Goal: Transaction & Acquisition: Subscribe to service/newsletter

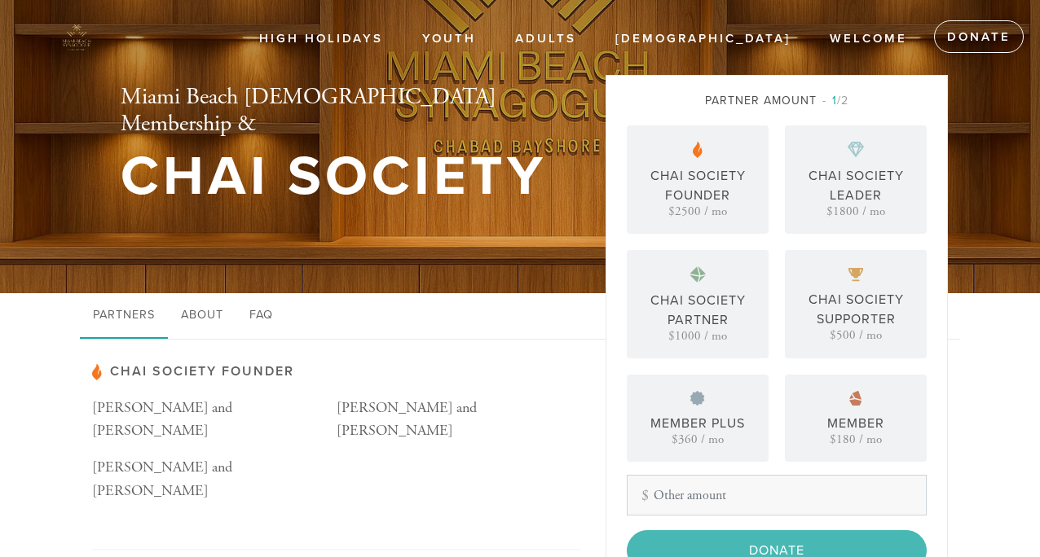
scroll to position [107, 0]
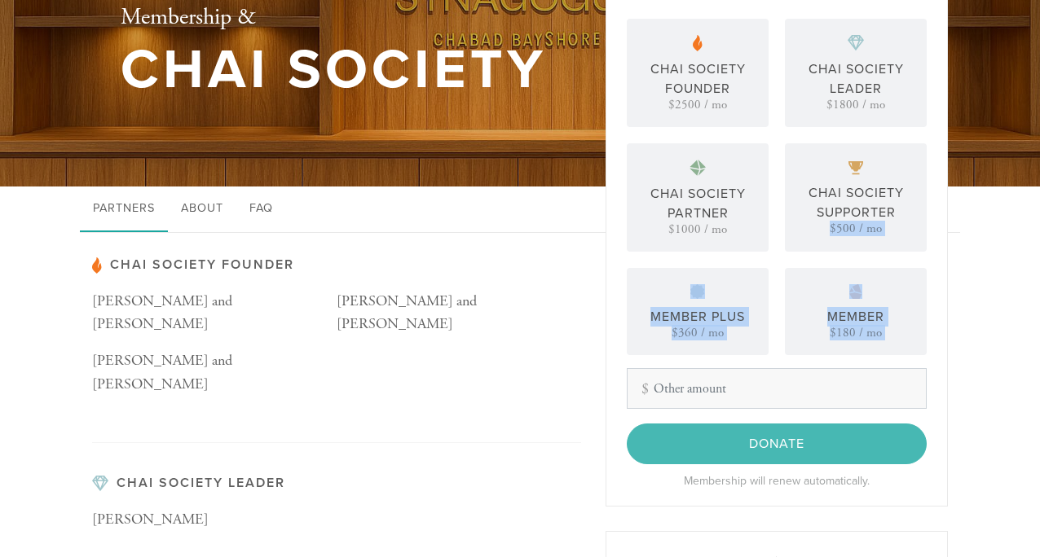
click at [924, 371] on div "Partner Amount 1 /2 Chai Society Founder $2500 / mo Chai Society Leader $1800 /…" at bounding box center [777, 237] width 300 height 504
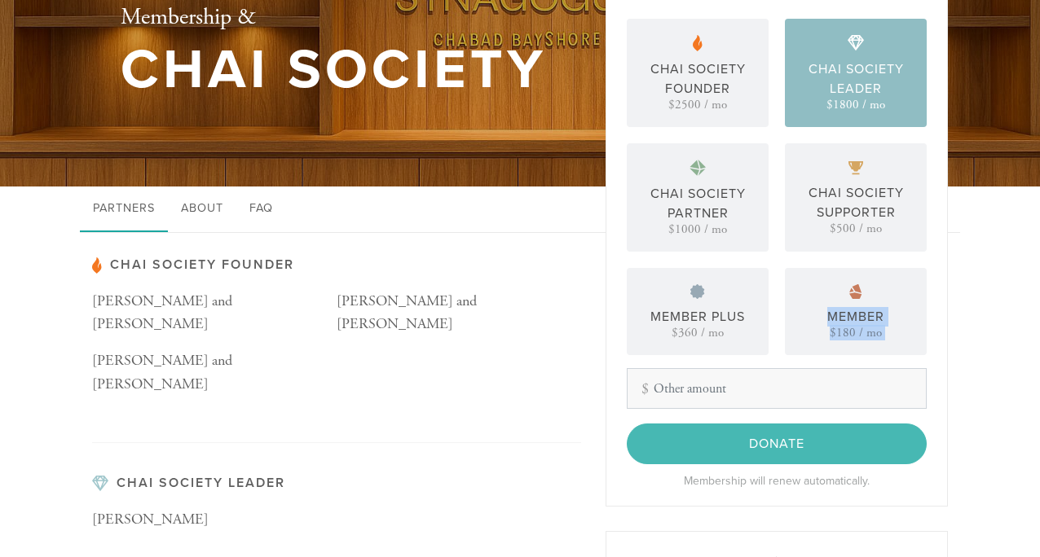
drag, startPoint x: 927, startPoint y: 328, endPoint x: 880, endPoint y: 69, distance: 263.3
click at [922, 392] on div "Partner Amount 1 /2 Chai Society Founder $2500 / mo Chai Society Leader $1800 /…" at bounding box center [776, 237] width 342 height 539
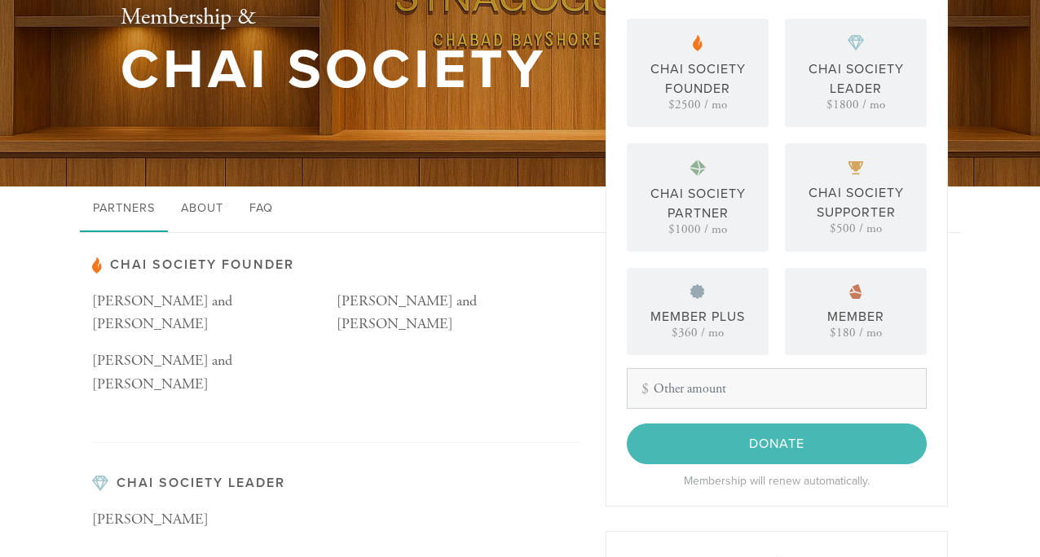
drag, startPoint x: 1038, startPoint y: 149, endPoint x: 1038, endPoint y: 178, distance: 29.3
click at [1038, 179] on header "High Holidays Youth Hebrew School Baby Loves Shabbat Kids Shabbat Takeover Ctee…" at bounding box center [520, 39] width 1040 height 293
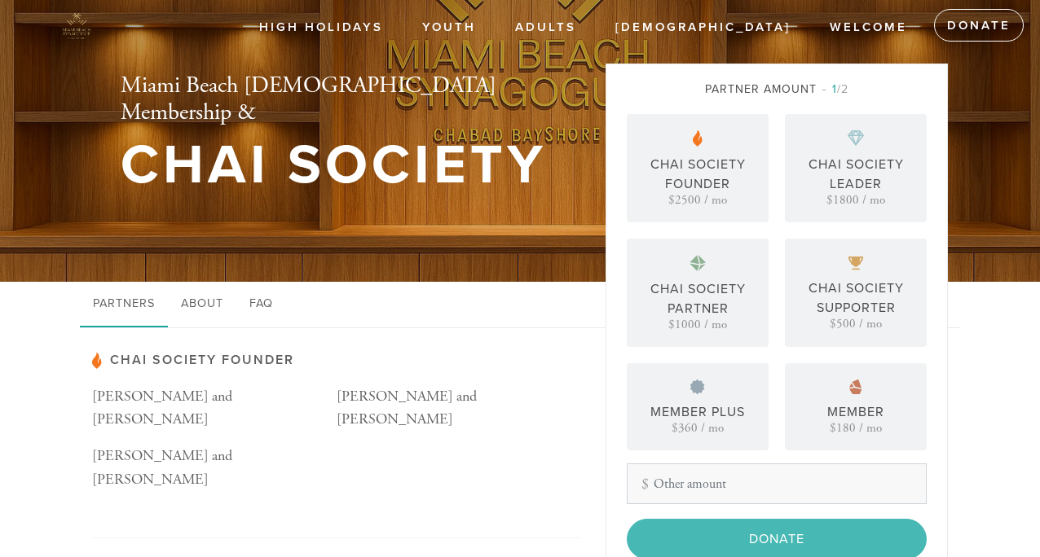
scroll to position [0, 0]
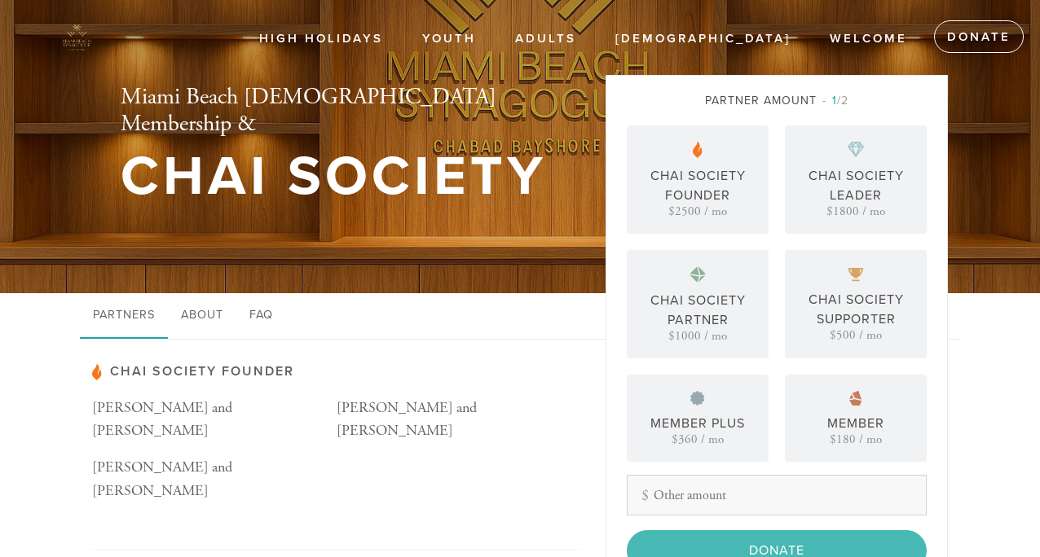
click at [840, 102] on span "1 /2" at bounding box center [835, 101] width 26 height 14
click at [832, 102] on span "1" at bounding box center [834, 101] width 5 height 14
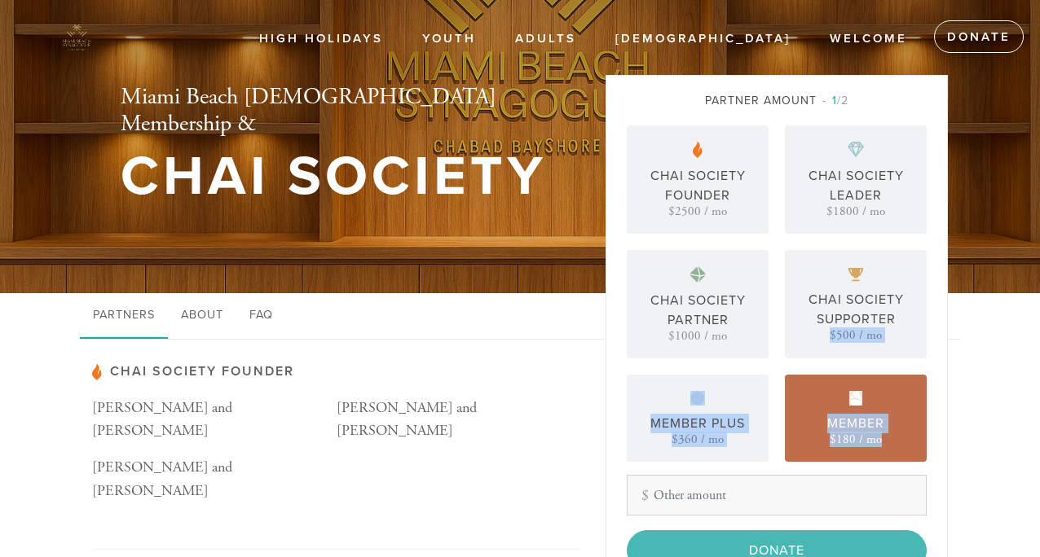
drag, startPoint x: 923, startPoint y: 347, endPoint x: 924, endPoint y: 454, distance: 106.8
click at [924, 454] on div "Chai Society Founder $2500 / mo Chai Society Leader $1800 / mo Chai Society Par…" at bounding box center [777, 293] width 300 height 337
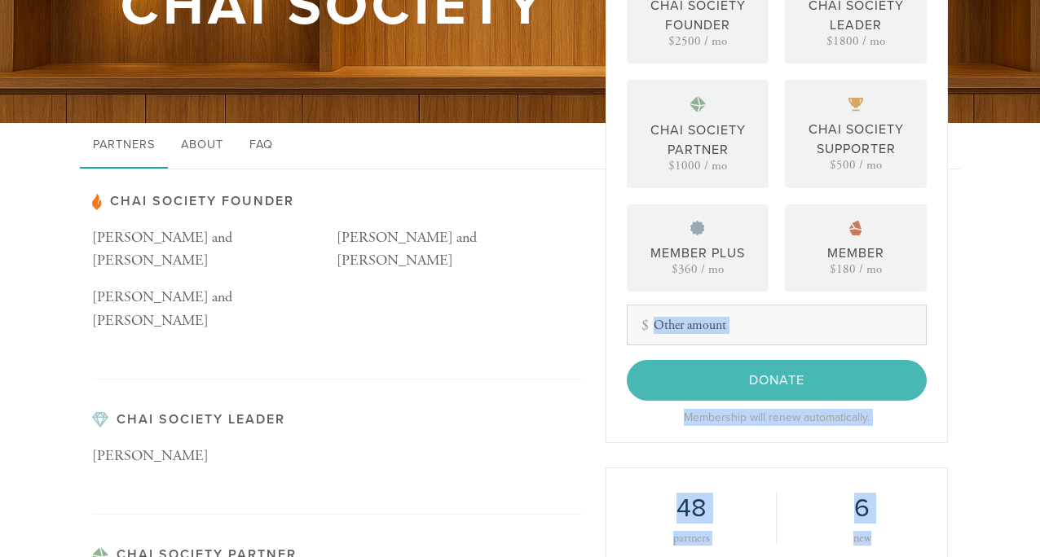
scroll to position [416, 0]
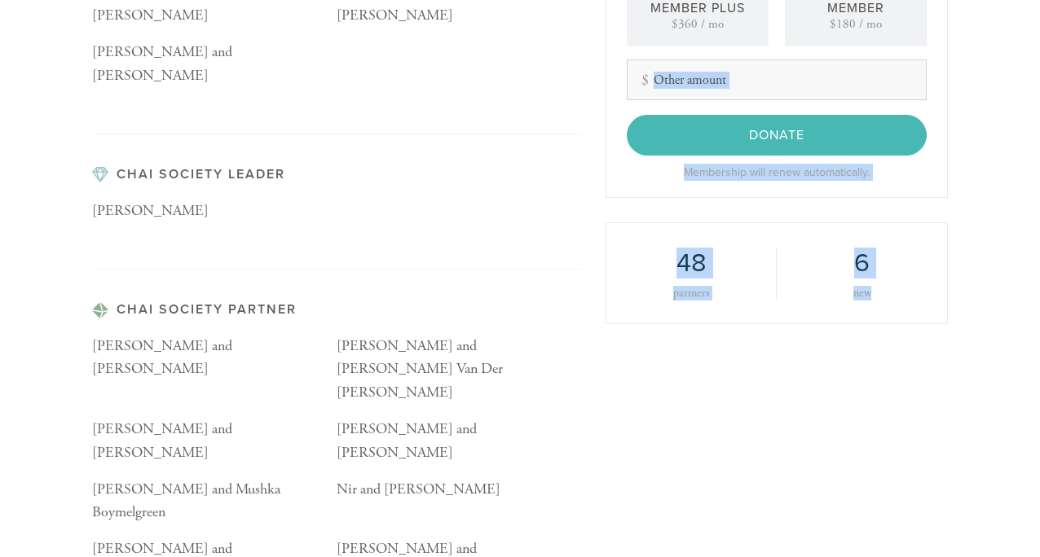
drag, startPoint x: 930, startPoint y: 455, endPoint x: 953, endPoint y: 566, distance: 114.0
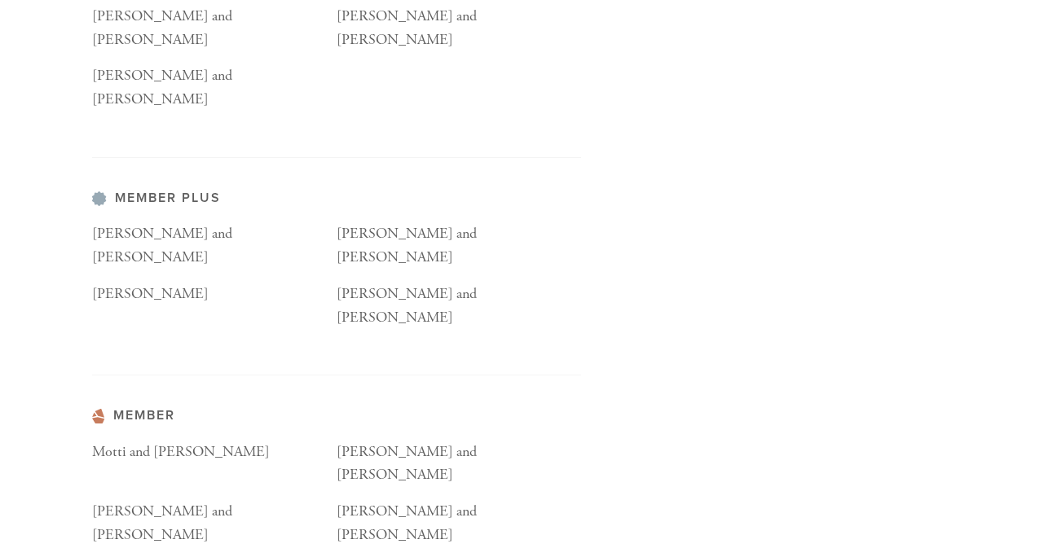
scroll to position [1351, 0]
